Goal: Information Seeking & Learning: Learn about a topic

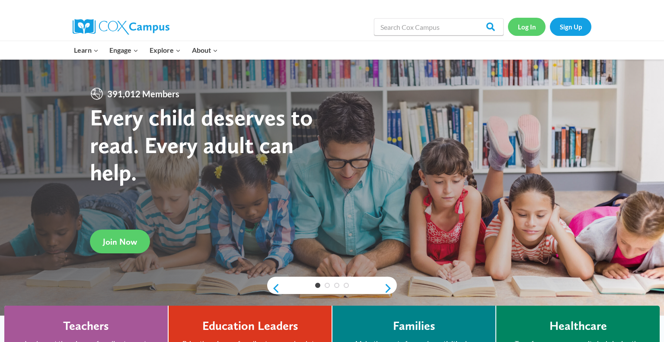
click at [529, 29] on link "Log In" at bounding box center [527, 27] width 38 height 18
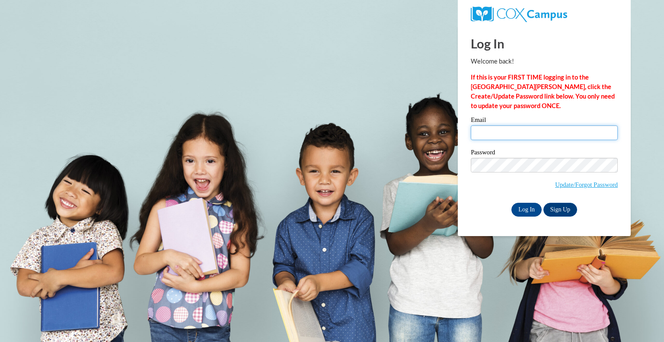
click at [522, 134] on input "Email" at bounding box center [544, 132] width 147 height 15
type input "[EMAIL_ADDRESS][DOMAIN_NAME]"
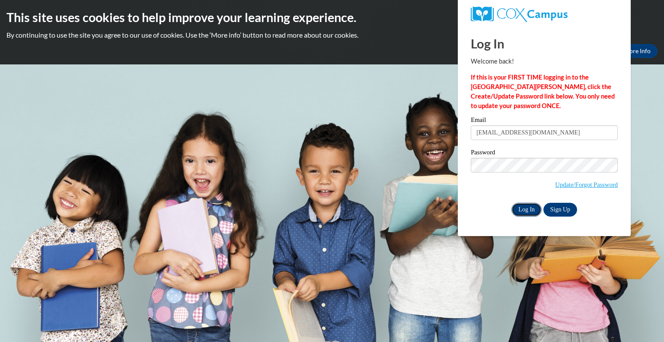
click at [526, 207] on input "Log In" at bounding box center [527, 210] width 30 height 14
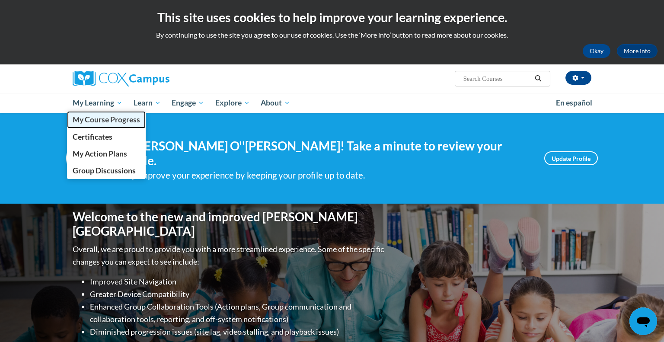
click at [86, 120] on span "My Course Progress" at bounding box center [106, 119] width 67 height 9
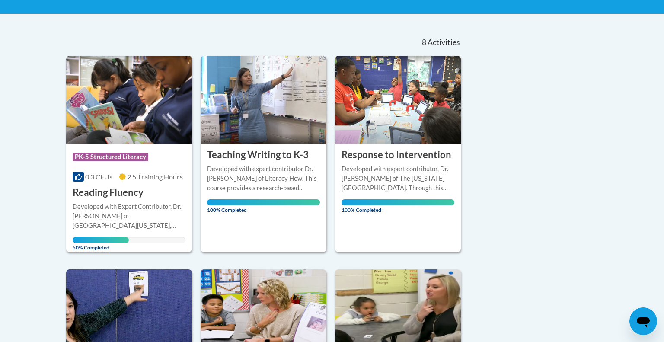
scroll to position [182, 0]
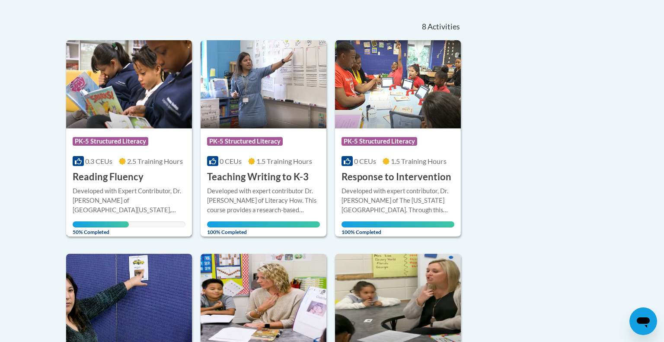
click at [128, 95] on img at bounding box center [129, 84] width 126 height 88
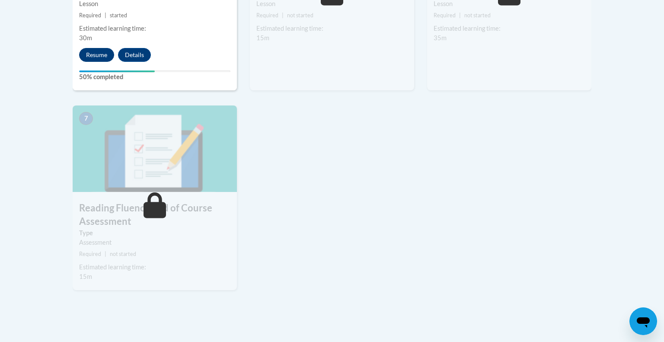
scroll to position [636, 0]
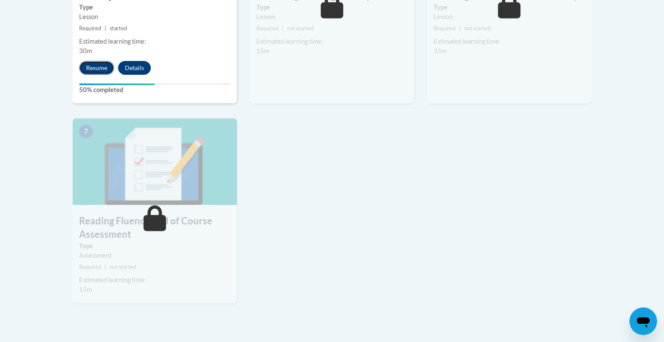
click at [99, 67] on button "Resume" at bounding box center [96, 68] width 35 height 14
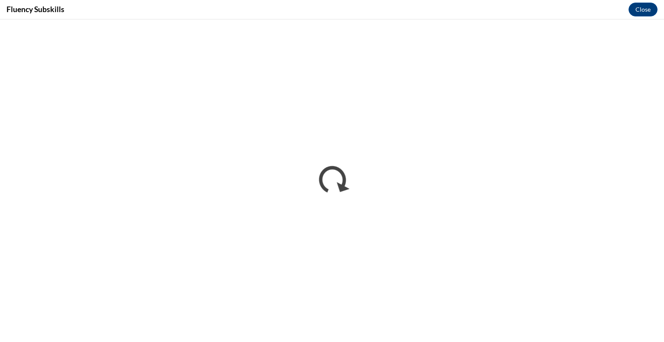
scroll to position [0, 0]
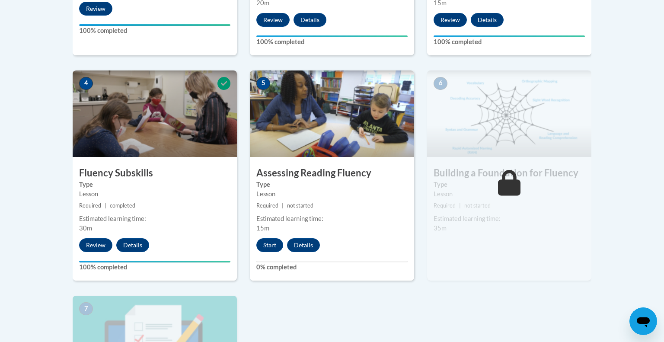
scroll to position [470, 0]
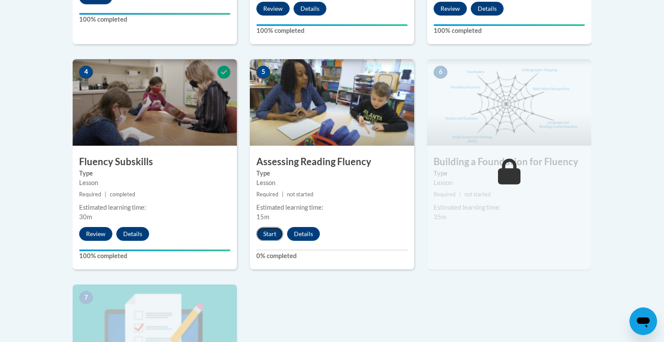
click at [274, 236] on button "Start" at bounding box center [269, 234] width 27 height 14
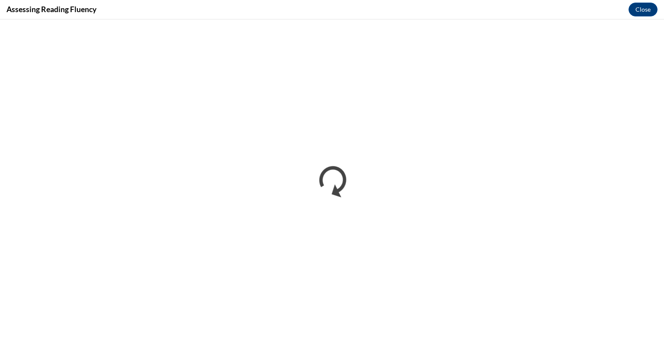
scroll to position [0, 0]
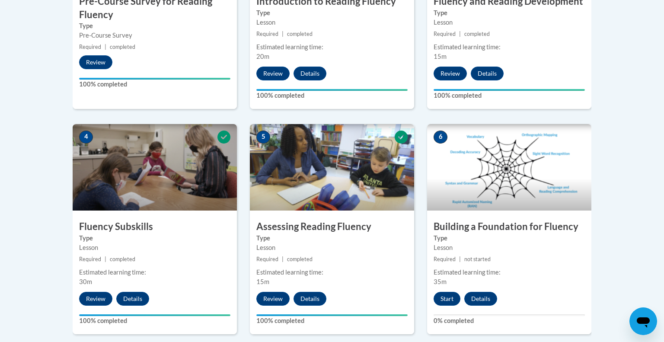
scroll to position [479, 0]
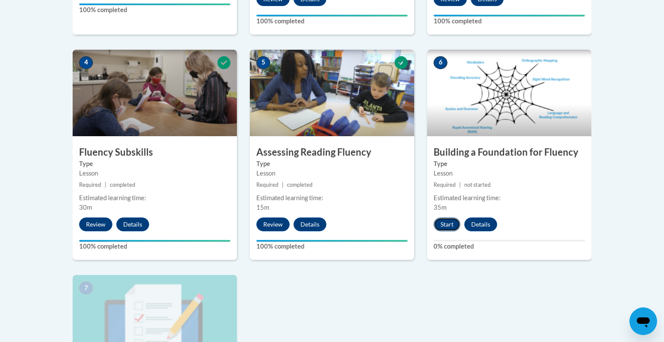
click at [451, 226] on button "Start" at bounding box center [447, 225] width 27 height 14
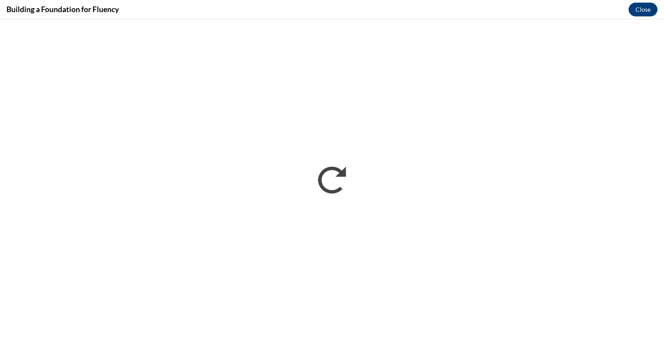
scroll to position [0, 0]
